Goal: Understand process/instructions: Learn how to perform a task or action

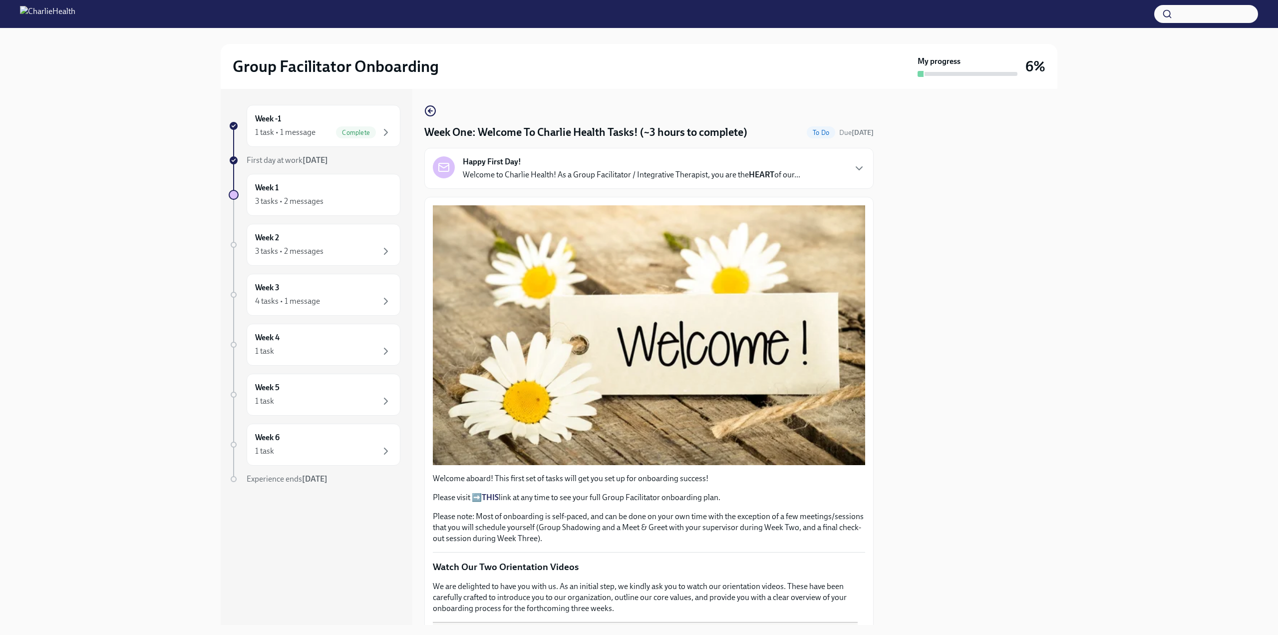
click at [1156, 317] on div "Week -1 1 task • 1 message Complete First day at work [DATE] Week 1 3 tasks • 2…" at bounding box center [639, 357] width 1246 height 536
click at [301, 134] on div "1 task • 1 message" at bounding box center [285, 132] width 60 height 11
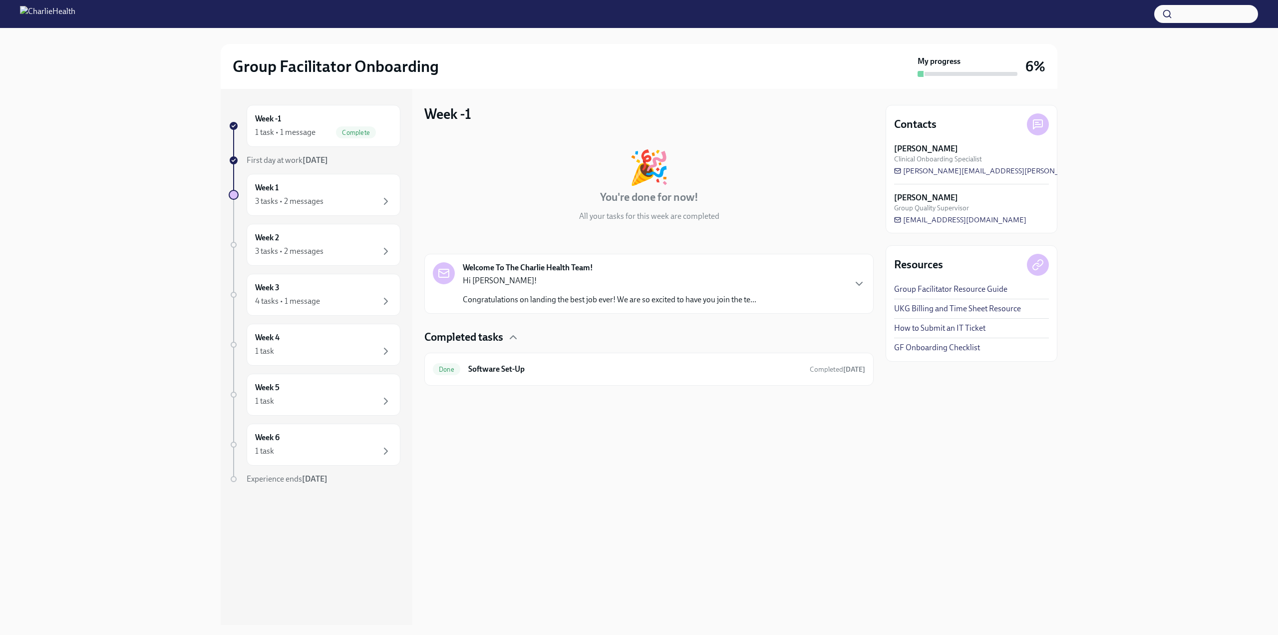
click at [596, 286] on div "Hi [PERSON_NAME]! Congratulations on landing the best job ever! We are so excit…" at bounding box center [610, 290] width 294 height 30
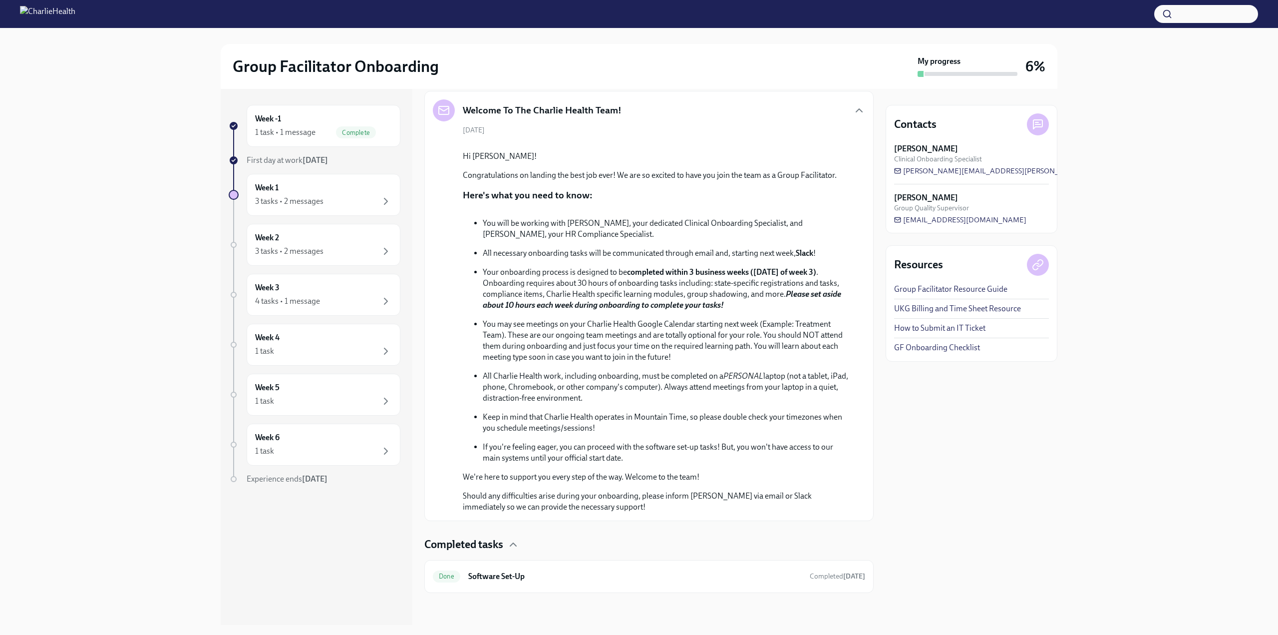
scroll to position [272, 0]
click at [502, 576] on h6 "Software Set-Up" at bounding box center [634, 576] width 333 height 11
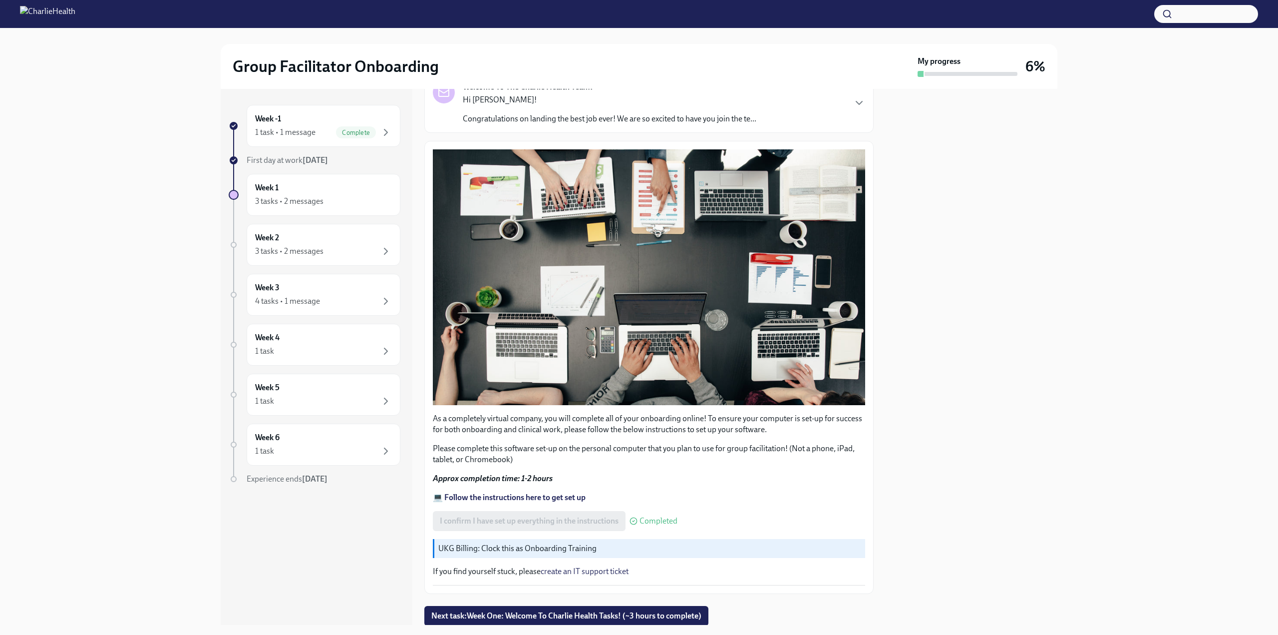
scroll to position [103, 0]
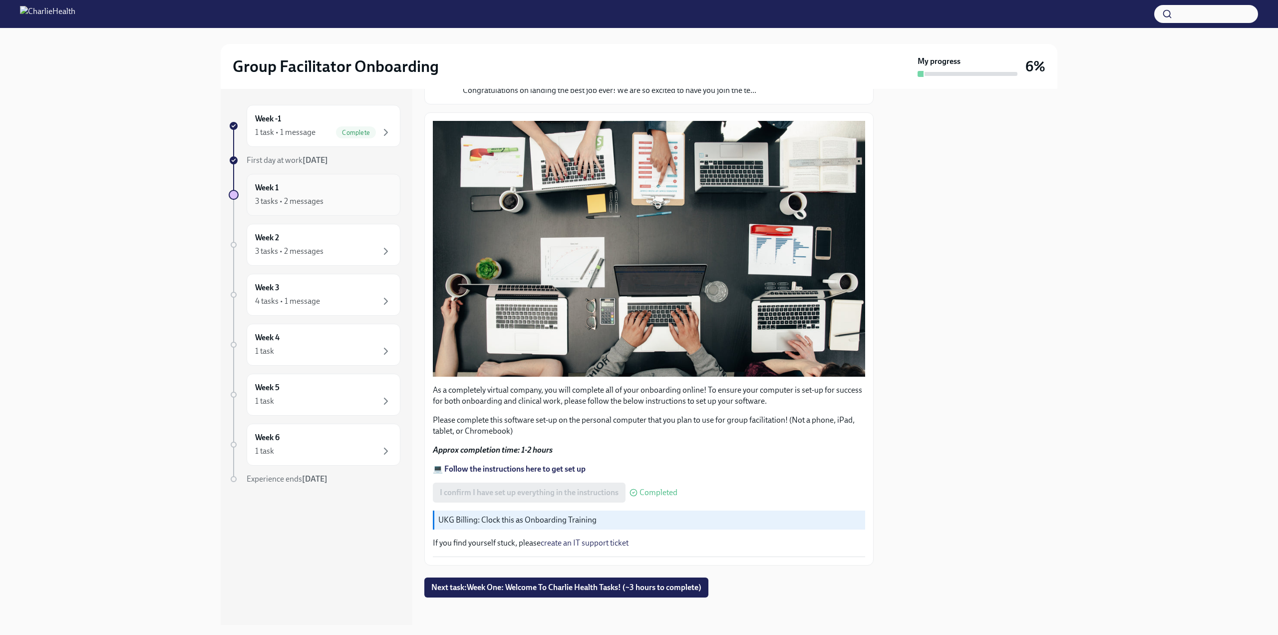
click at [327, 187] on div "Week 1 3 tasks • 2 messages" at bounding box center [323, 194] width 137 height 25
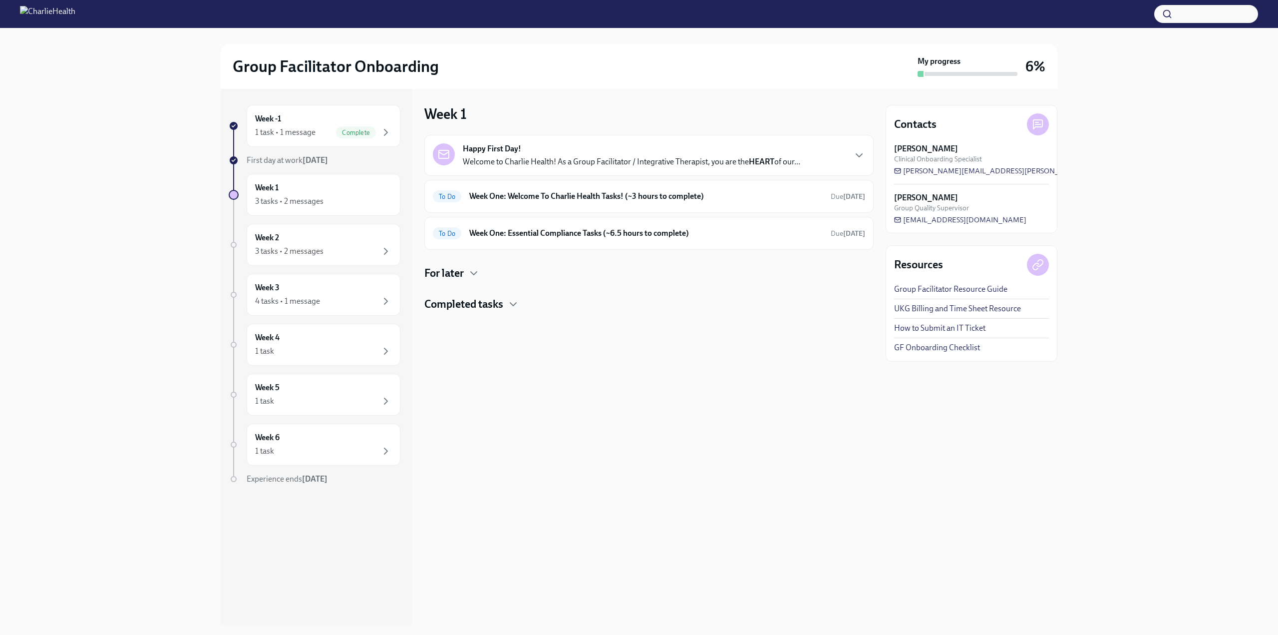
click at [691, 155] on div "Happy First Day! Welcome to Charlie Health! As a Group Facilitator / Integrativ…" at bounding box center [631, 155] width 337 height 24
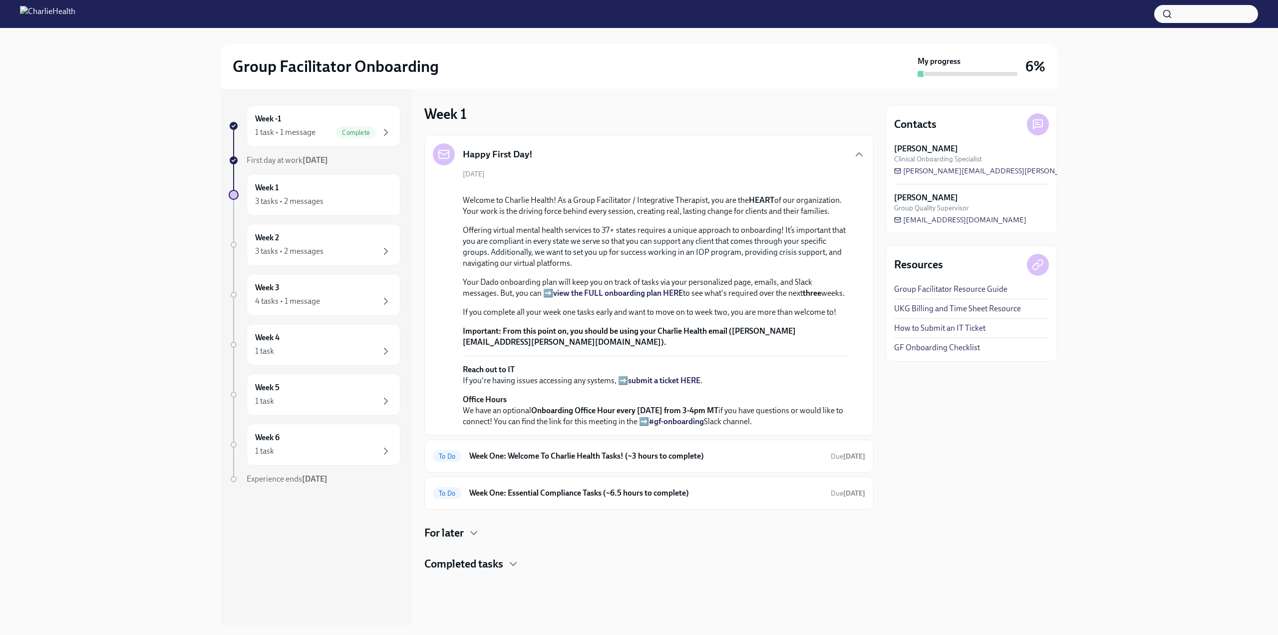
scroll to position [0, 0]
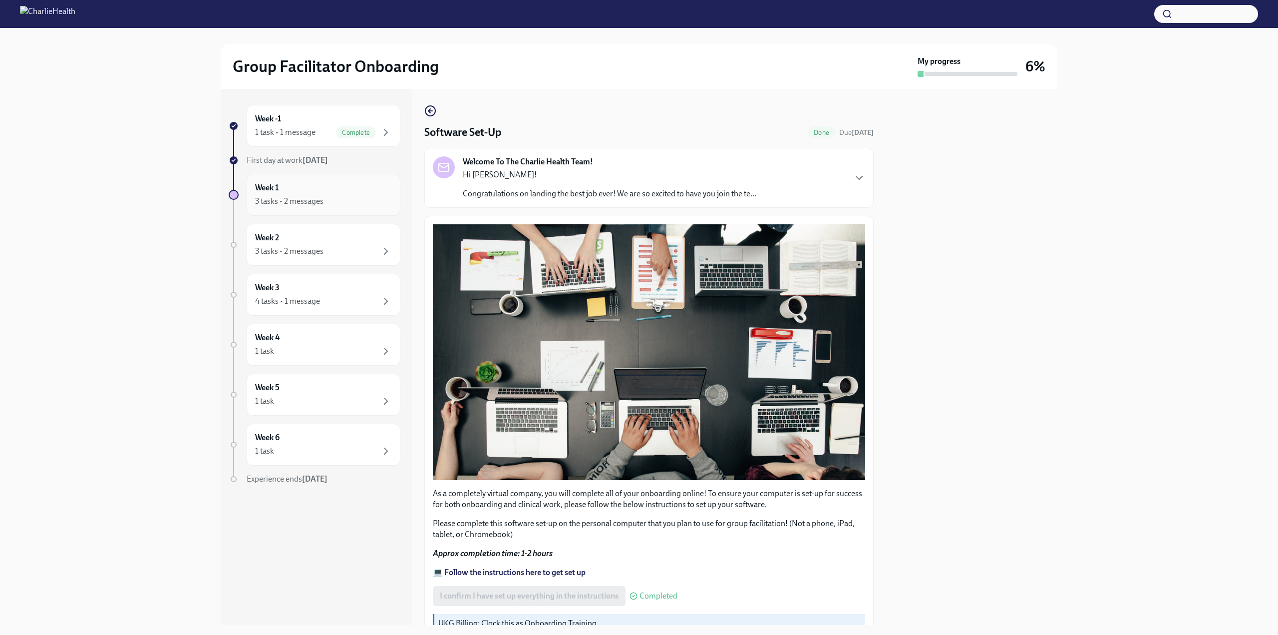
click at [317, 207] on div "3 tasks • 2 messages" at bounding box center [323, 201] width 137 height 12
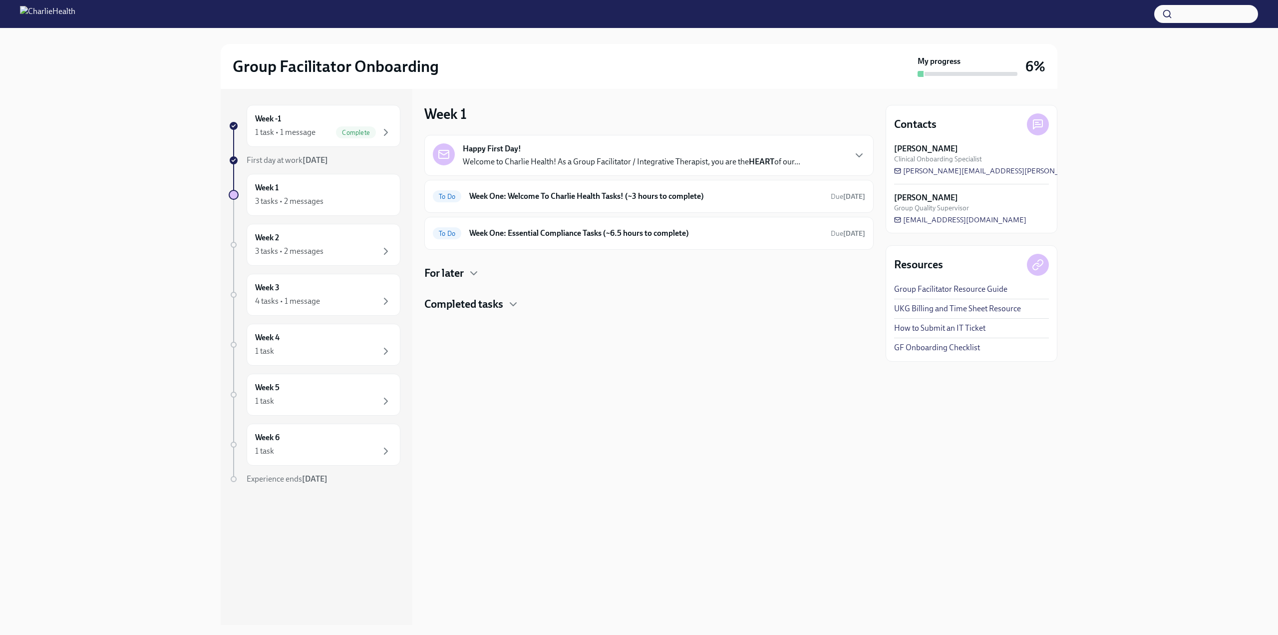
click at [577, 166] on p "Welcome to Charlie Health! As a Group Facilitator / Integrative Therapist, you …" at bounding box center [631, 161] width 337 height 11
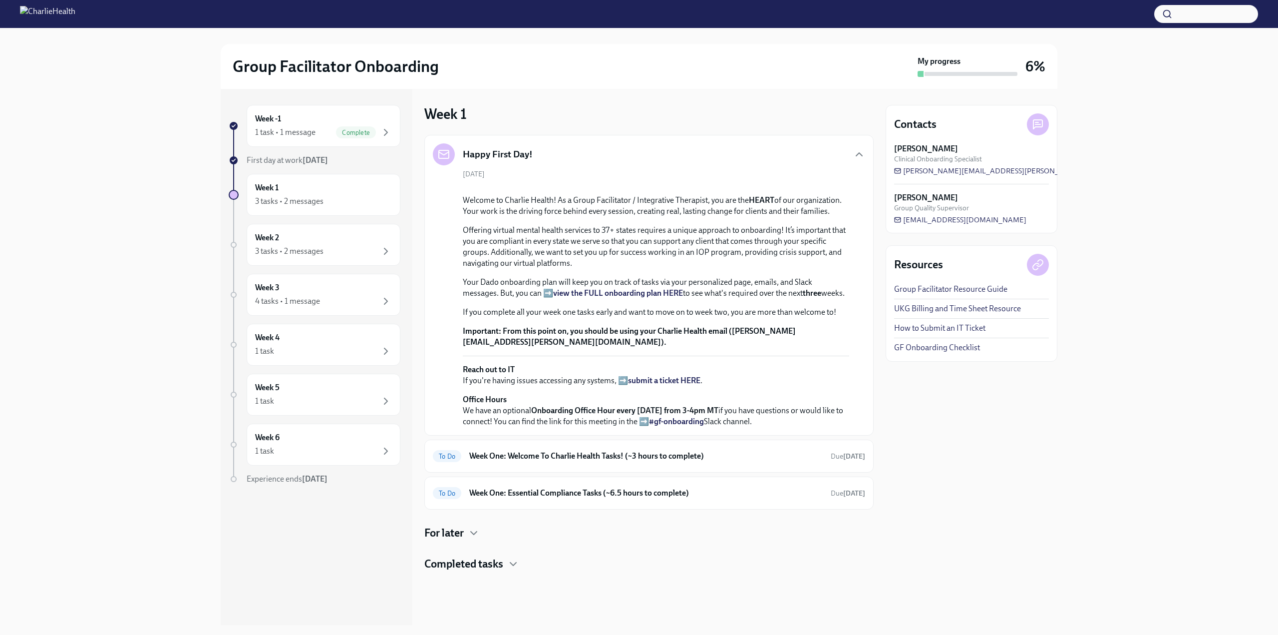
scroll to position [160, 0]
click at [611, 461] on h6 "Week One: Welcome To Charlie Health Tasks! (~3 hours to complete)" at bounding box center [645, 455] width 353 height 11
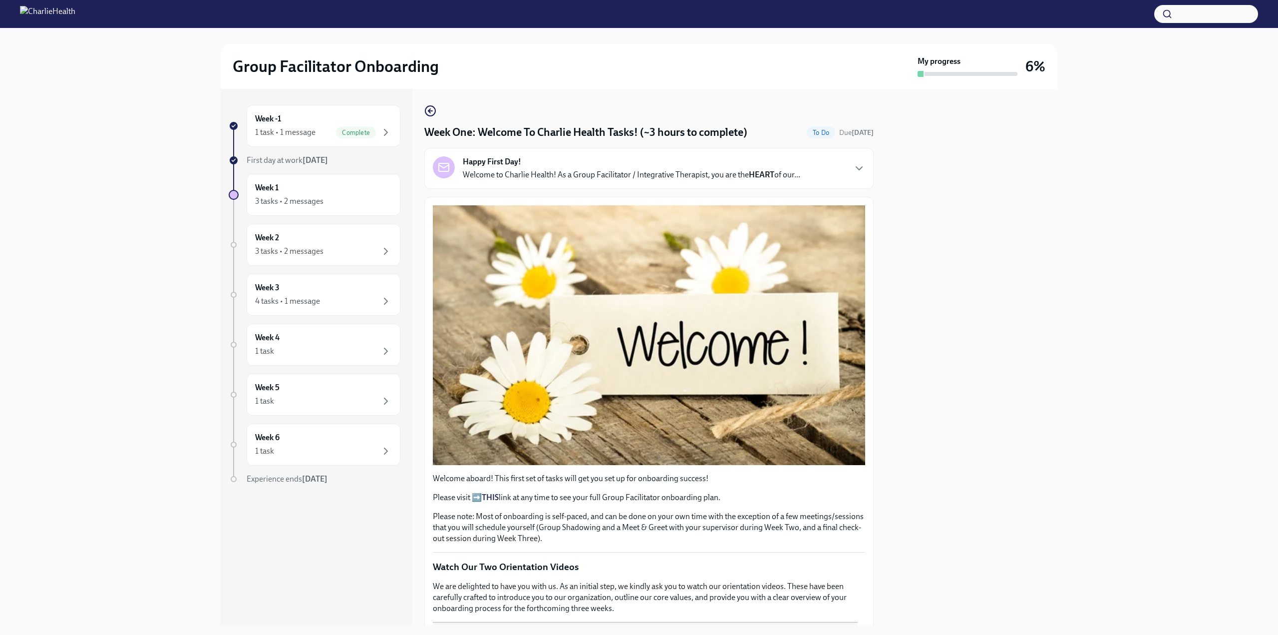
drag, startPoint x: 865, startPoint y: 209, endPoint x: 865, endPoint y: 251, distance: 42.4
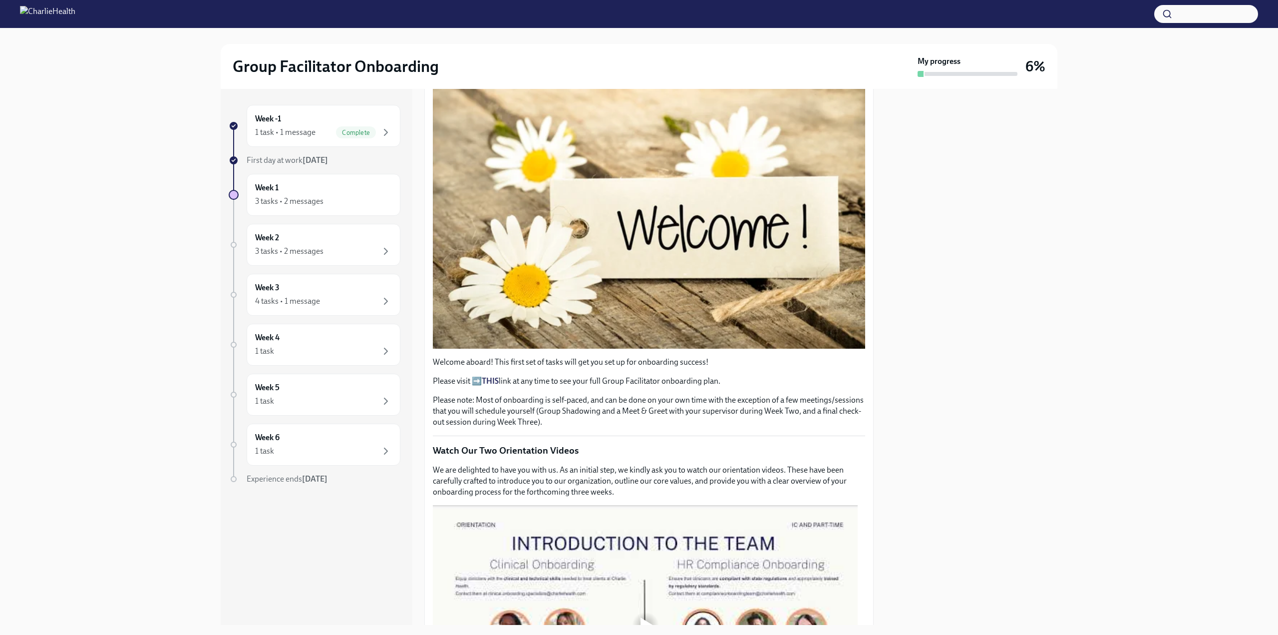
scroll to position [155, 0]
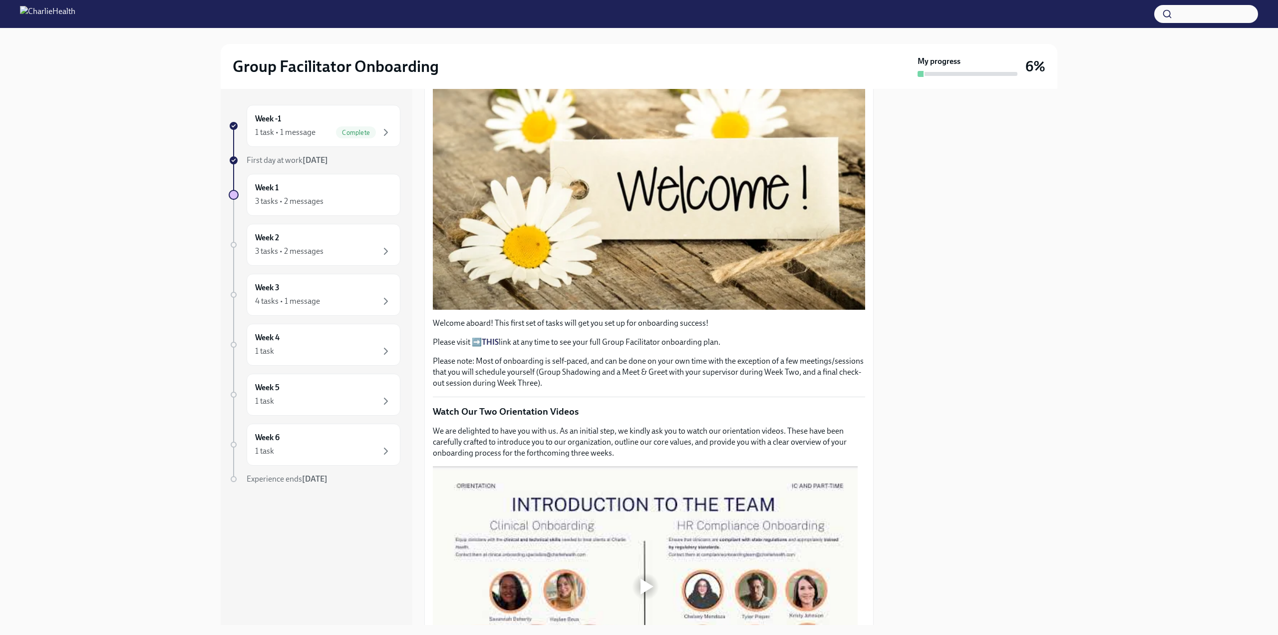
drag, startPoint x: 498, startPoint y: 340, endPoint x: 491, endPoint y: 338, distance: 7.1
click at [491, 338] on strong "THIS" at bounding box center [490, 341] width 17 height 9
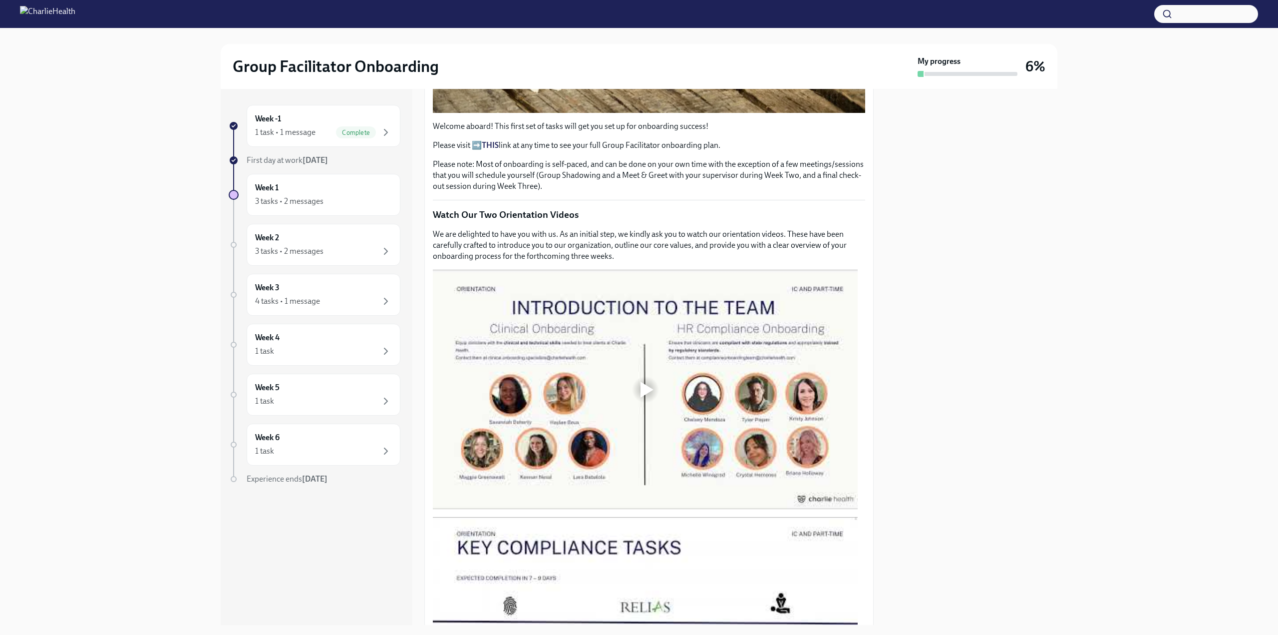
scroll to position [347, 0]
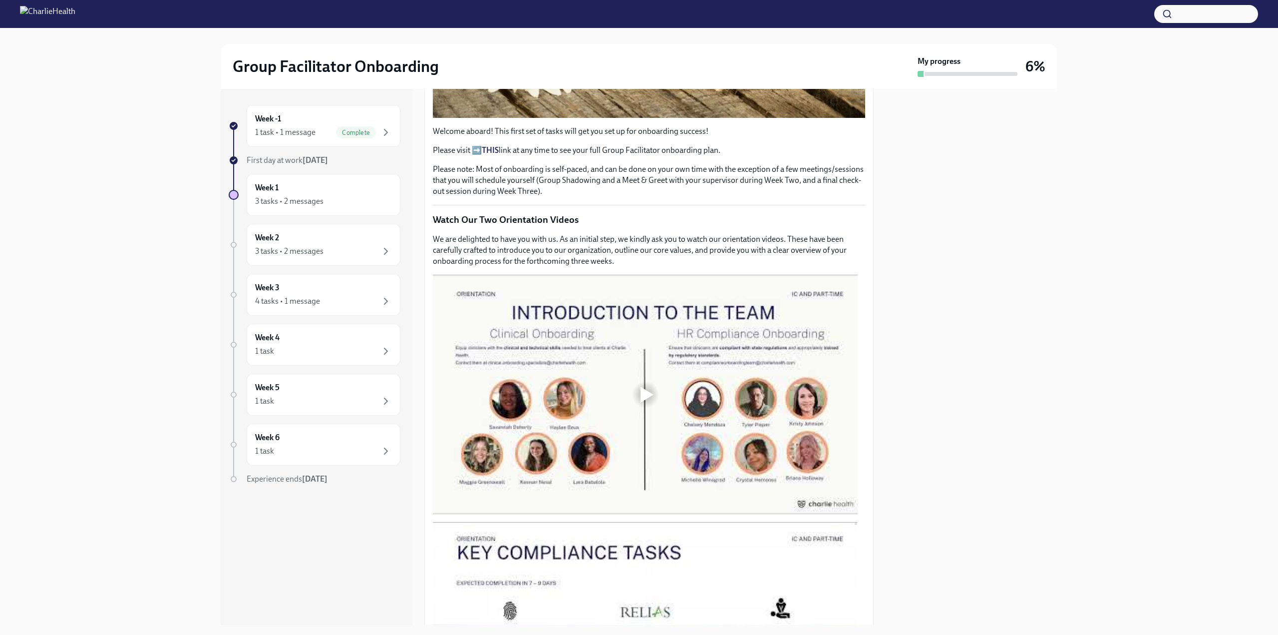
click at [633, 388] on div at bounding box center [646, 394] width 32 height 32
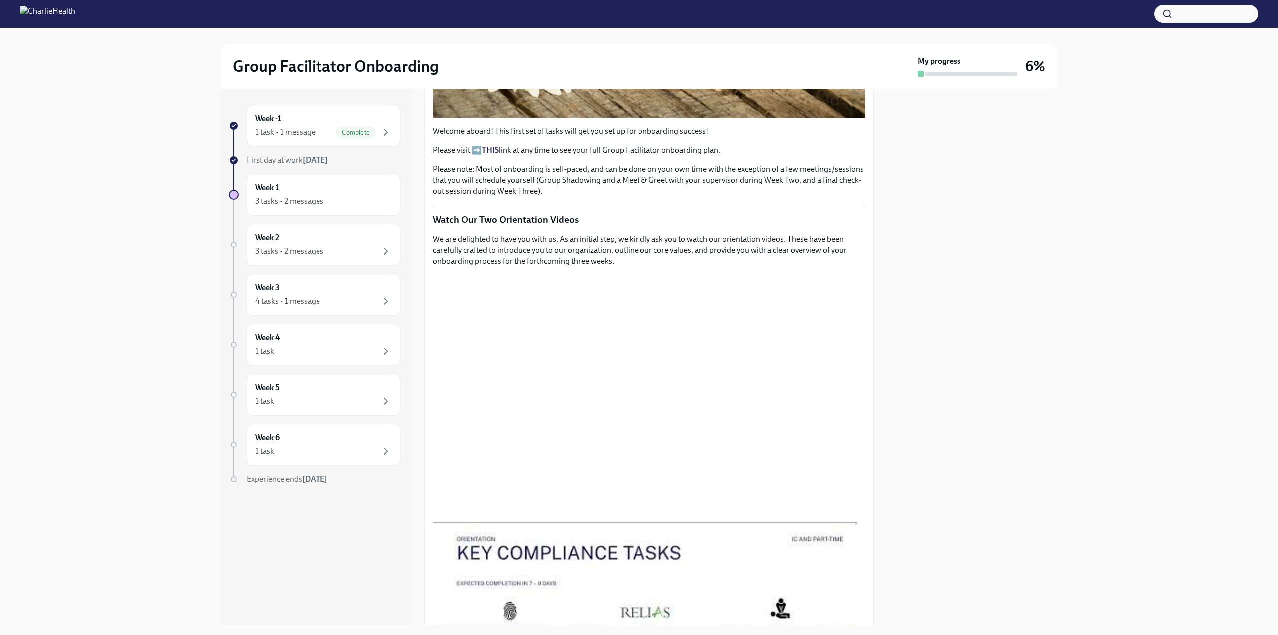
click at [1053, 502] on div at bounding box center [972, 357] width 172 height 536
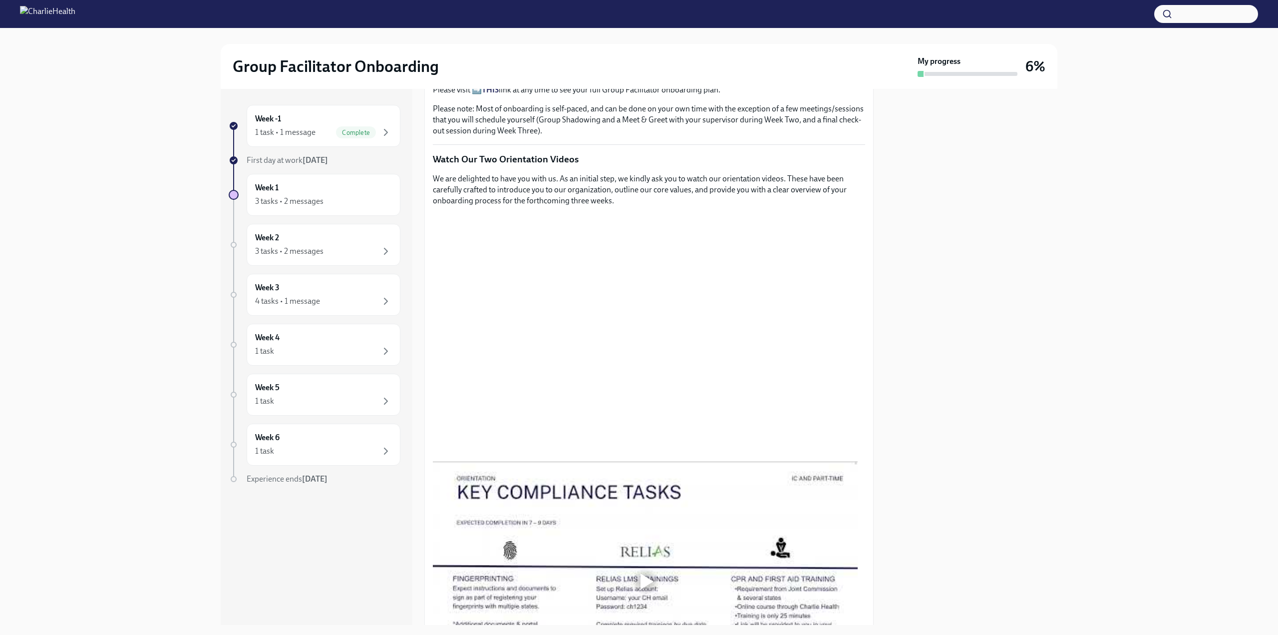
scroll to position [411, 0]
